Goal: Transaction & Acquisition: Purchase product/service

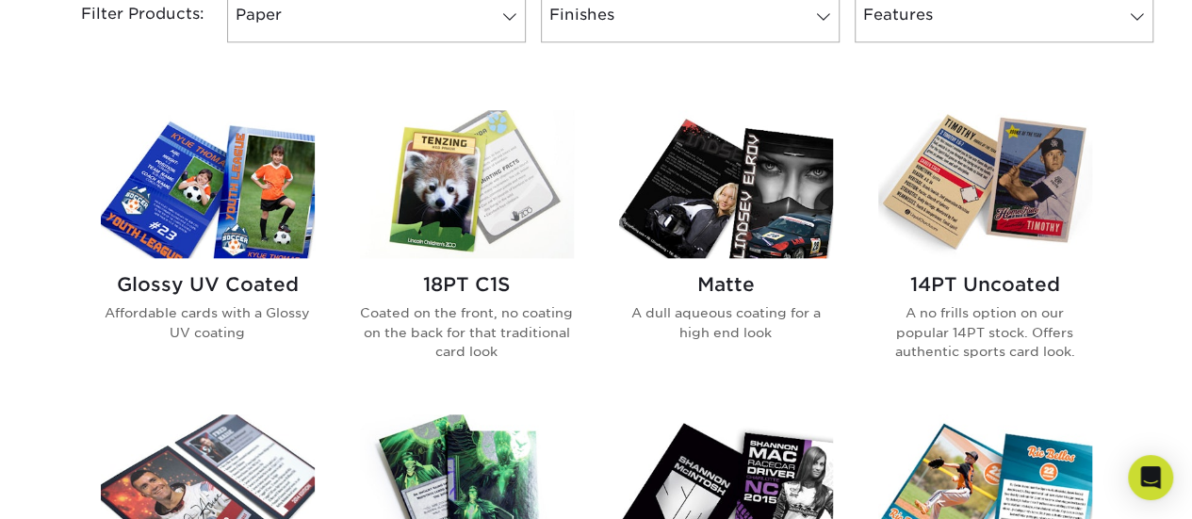
scroll to position [848, 0]
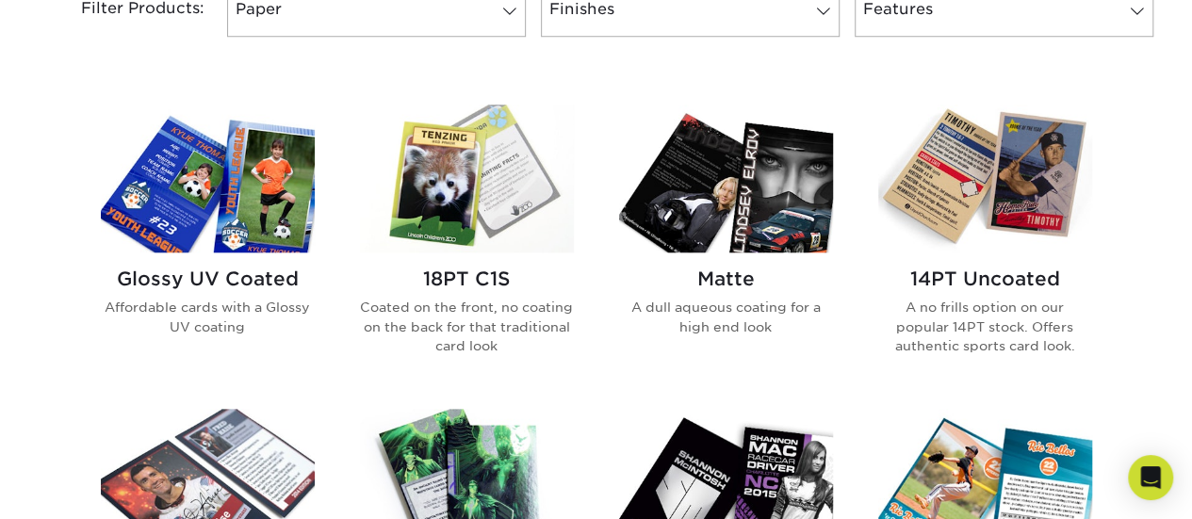
click at [194, 254] on div "Glossy UV Coated Affordable cards with a Glossy UV coating" at bounding box center [208, 310] width 214 height 114
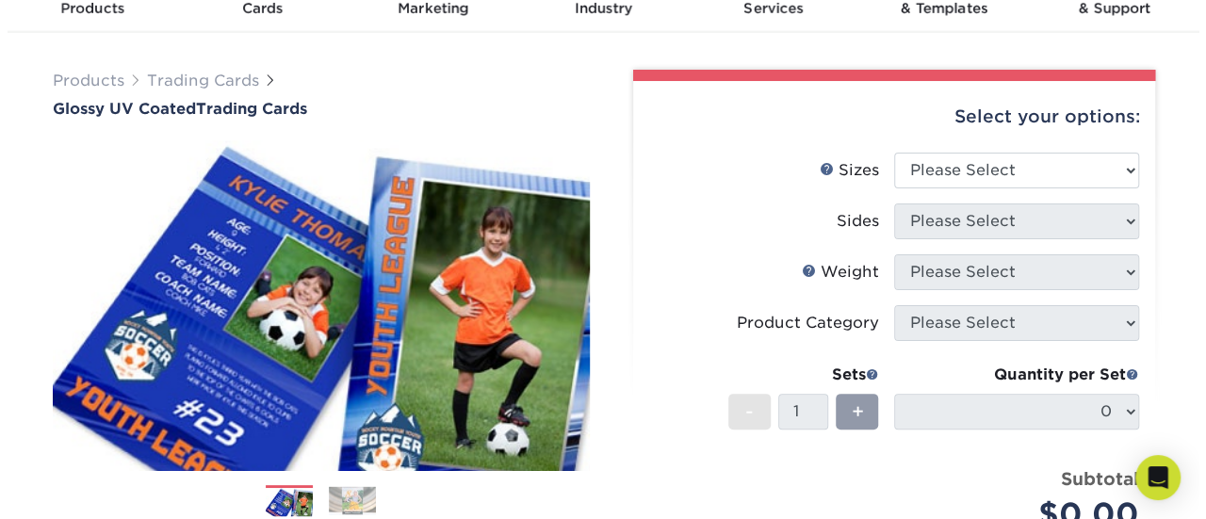
scroll to position [94, 0]
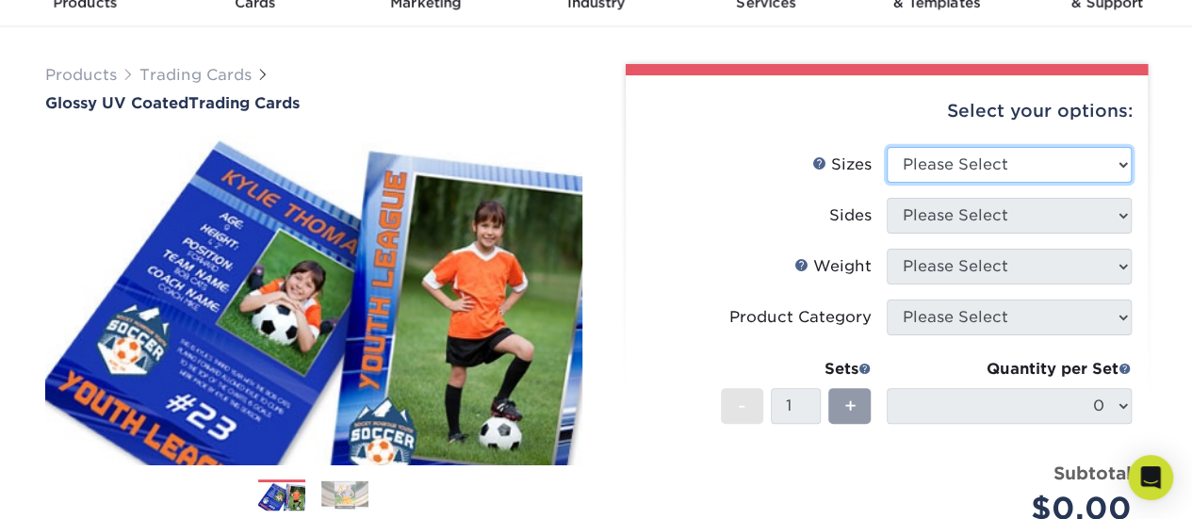
click at [974, 168] on select "Please Select 2.5" x 3.5"" at bounding box center [1009, 165] width 245 height 36
select select "2.50x3.50"
click at [887, 147] on select "Please Select 2.5" x 3.5"" at bounding box center [1009, 165] width 245 height 36
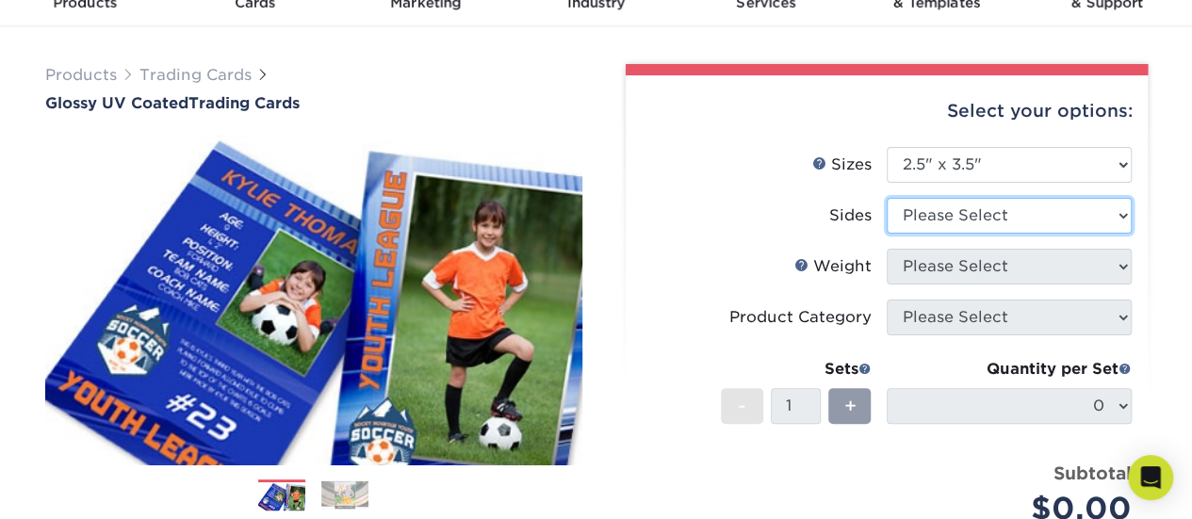
click at [957, 220] on select "Please Select Print Both Sides Print Front Only" at bounding box center [1009, 216] width 245 height 36
select select "13abbda7-1d64-4f25-8bb2-c179b224825d"
click at [887, 198] on select "Please Select Print Both Sides Print Front Only" at bounding box center [1009, 216] width 245 height 36
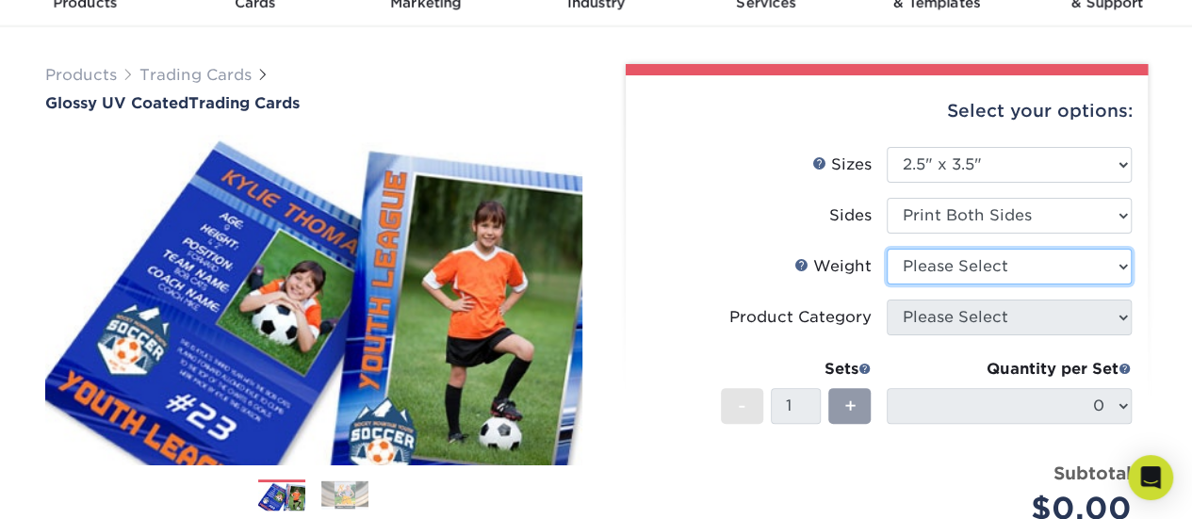
click at [945, 247] on ul "Sizes Help Sizes Please Select 2.5" x 3.5" Sides Please Select 16PT 14PT" at bounding box center [887, 351] width 492 height 408
select select "16PT"
click at [887, 249] on select "Please Select 16PT 14PT 18PT C1S" at bounding box center [1009, 267] width 245 height 36
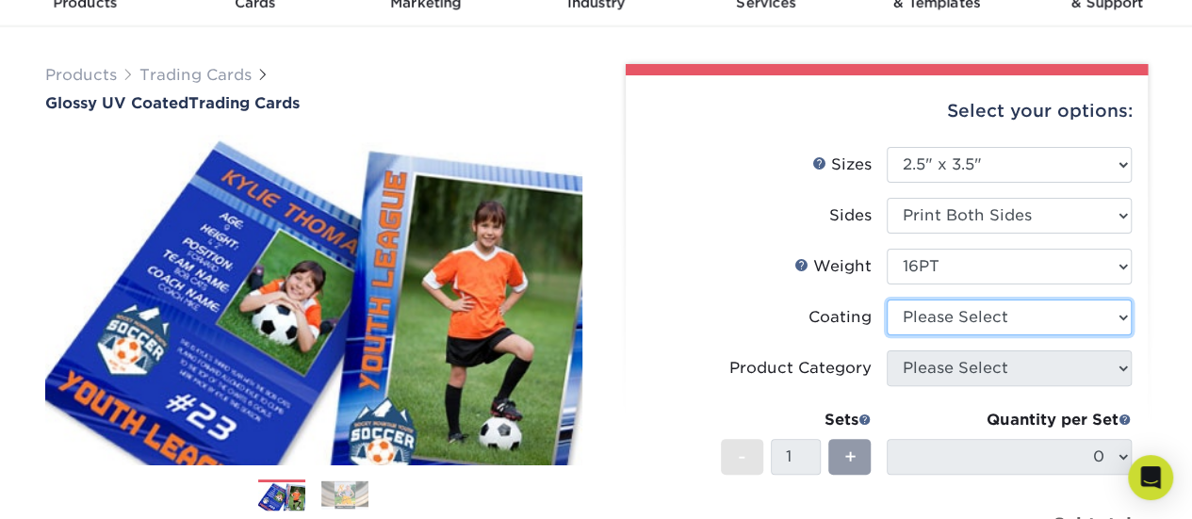
click at [926, 303] on select at bounding box center [1009, 318] width 245 height 36
select select "ae367451-b2b8-45df-a344-0f05b6a12993"
click at [887, 300] on select at bounding box center [1009, 318] width 245 height 36
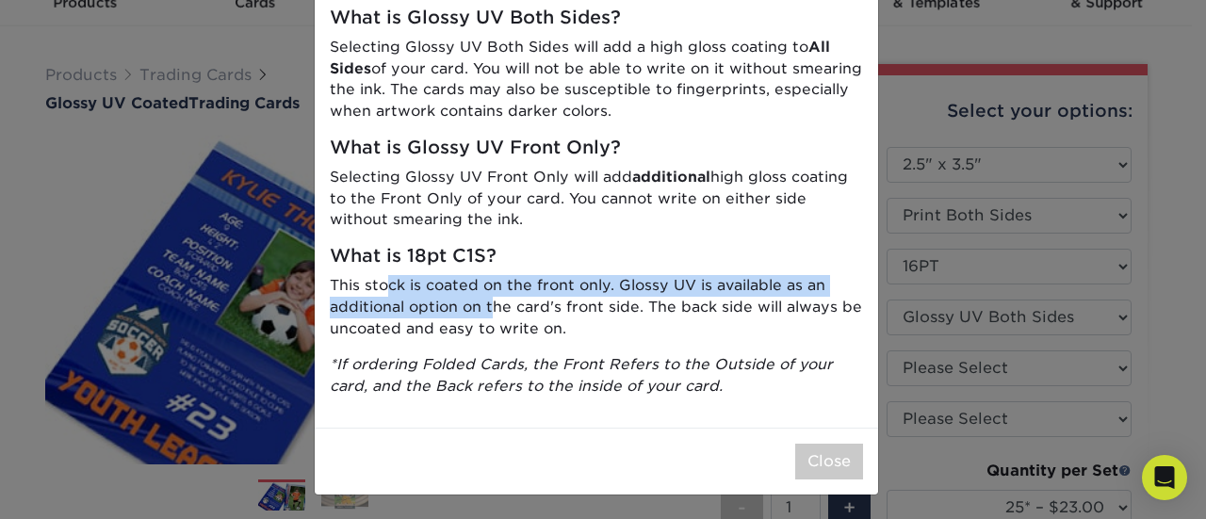
drag, startPoint x: 394, startPoint y: 280, endPoint x: 486, endPoint y: 309, distance: 96.9
click at [486, 309] on p "This stock is coated on the front only. Glossy UV is available as an additional…" at bounding box center [596, 307] width 533 height 64
click at [812, 455] on button "Close" at bounding box center [829, 462] width 68 height 36
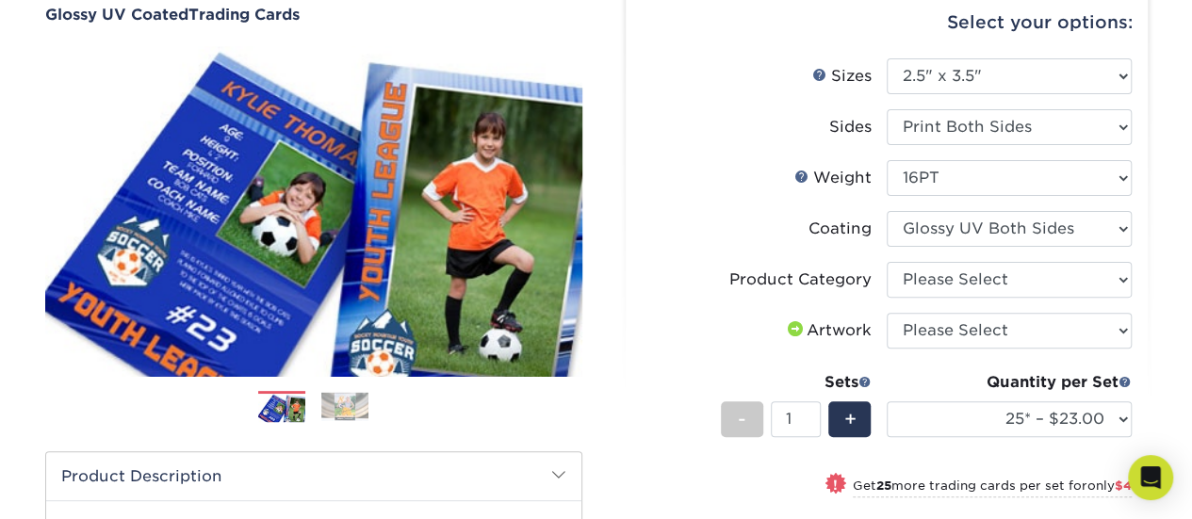
scroll to position [188, 0]
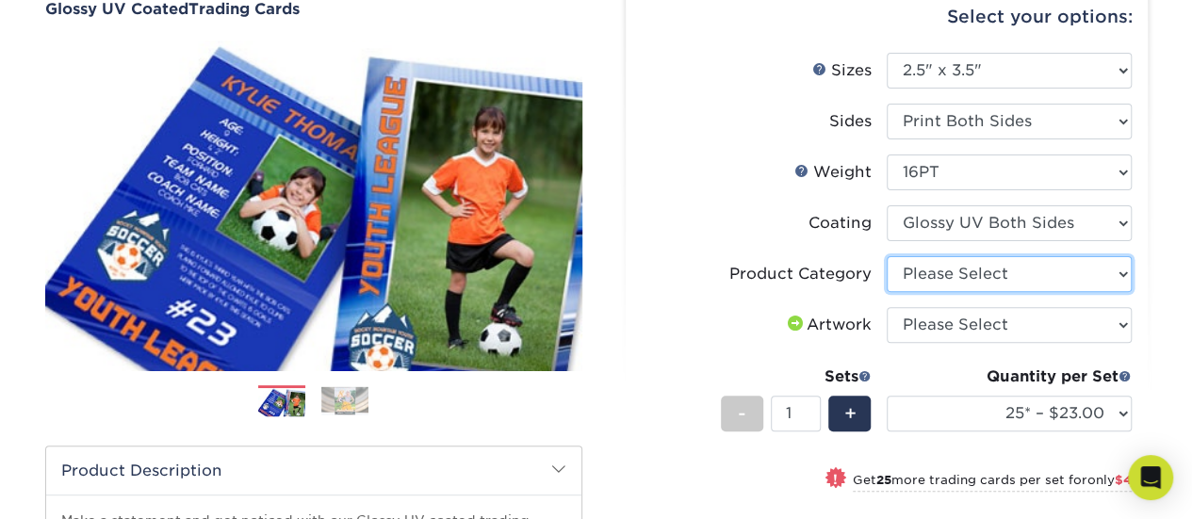
click at [944, 267] on select "Please Select Trading Cards" at bounding box center [1009, 274] width 245 height 36
select select "c2f9bce9-36c2-409d-b101-c29d9d031e18"
click at [887, 256] on select "Please Select Trading Cards" at bounding box center [1009, 274] width 245 height 36
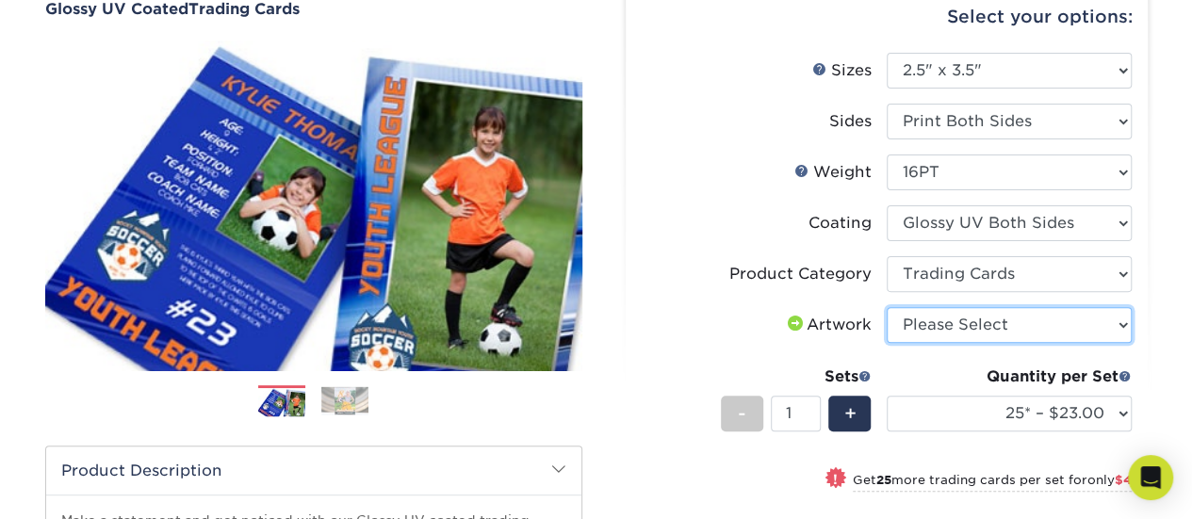
click at [949, 311] on select "Please Select I will upload files I need a design - $100" at bounding box center [1009, 325] width 245 height 36
select select "upload"
click at [887, 307] on select "Please Select I will upload files I need a design - $100" at bounding box center [1009, 325] width 245 height 36
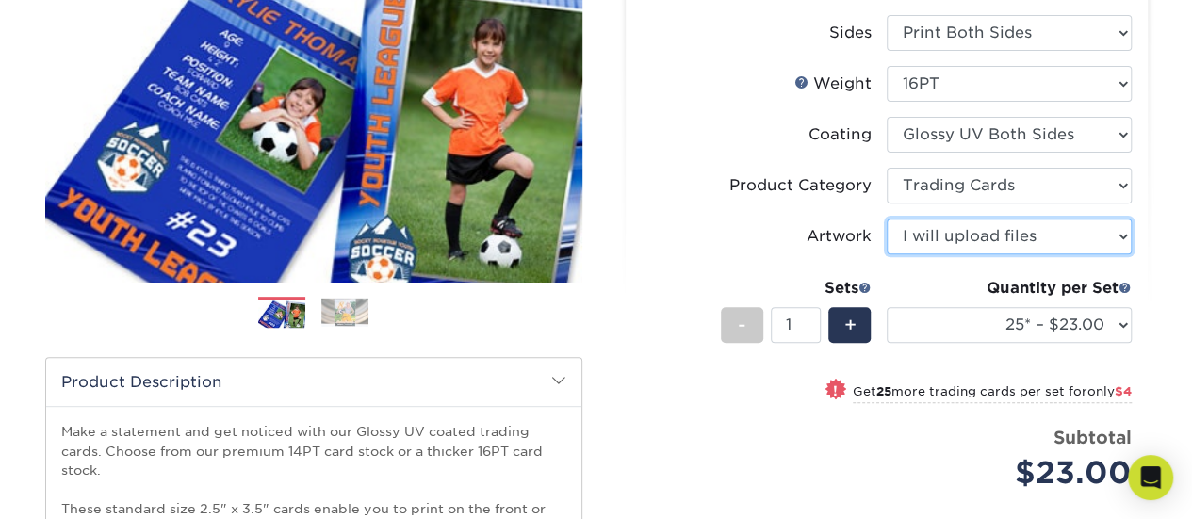
scroll to position [283, 0]
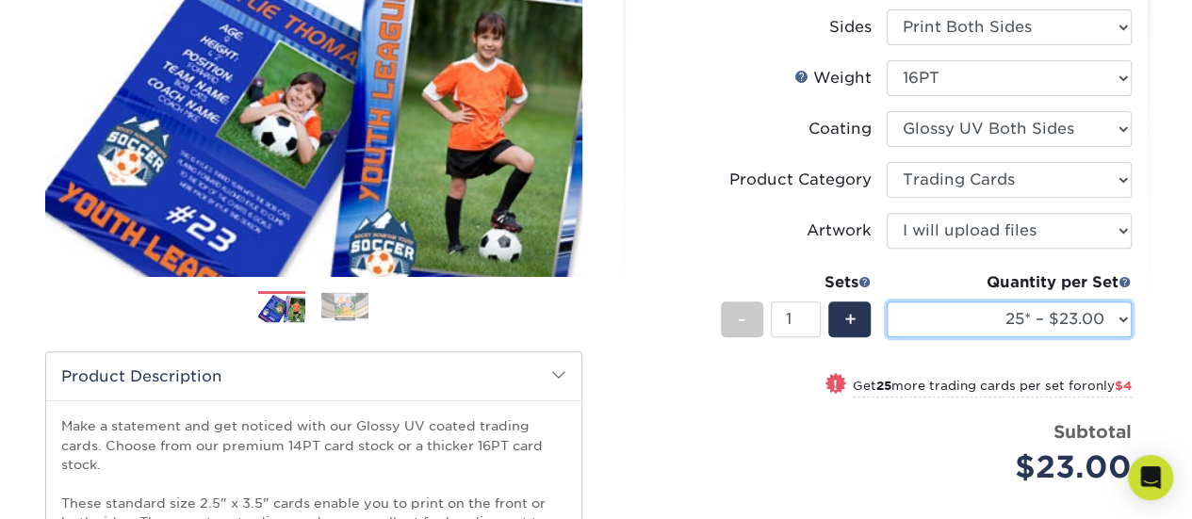
click at [963, 308] on select "25* – $23.00 50* – $27.00 75* – $33.00 100* – $37.00 250* – $47.00 500 – $58.00…" at bounding box center [1009, 320] width 245 height 36
click at [716, 258] on li "Artwork Please Select I will upload files I need a design - $100" at bounding box center [887, 238] width 490 height 51
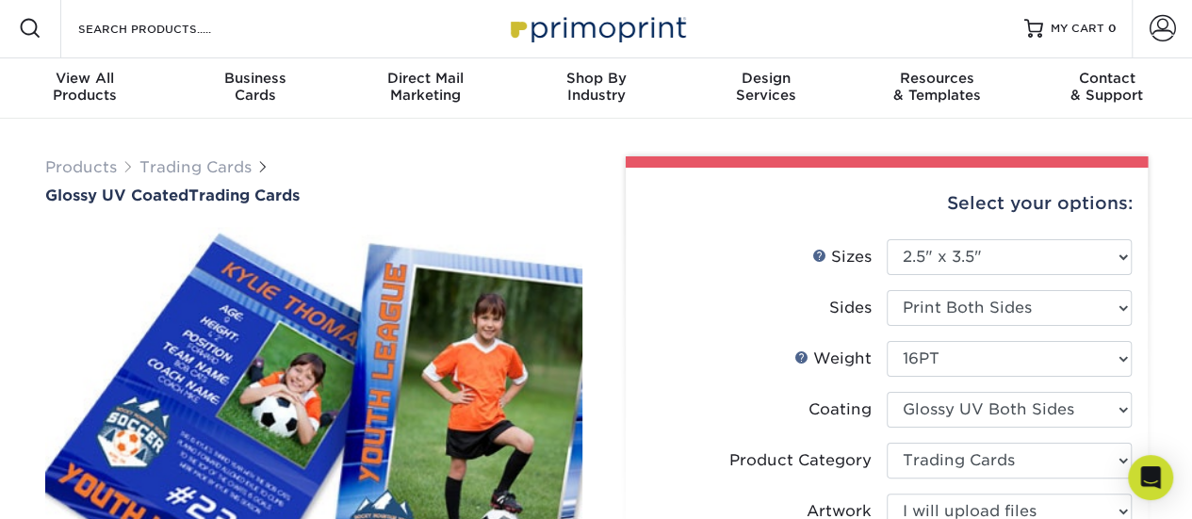
scroll to position [0, 0]
